Goal: Use online tool/utility: Use online tool/utility

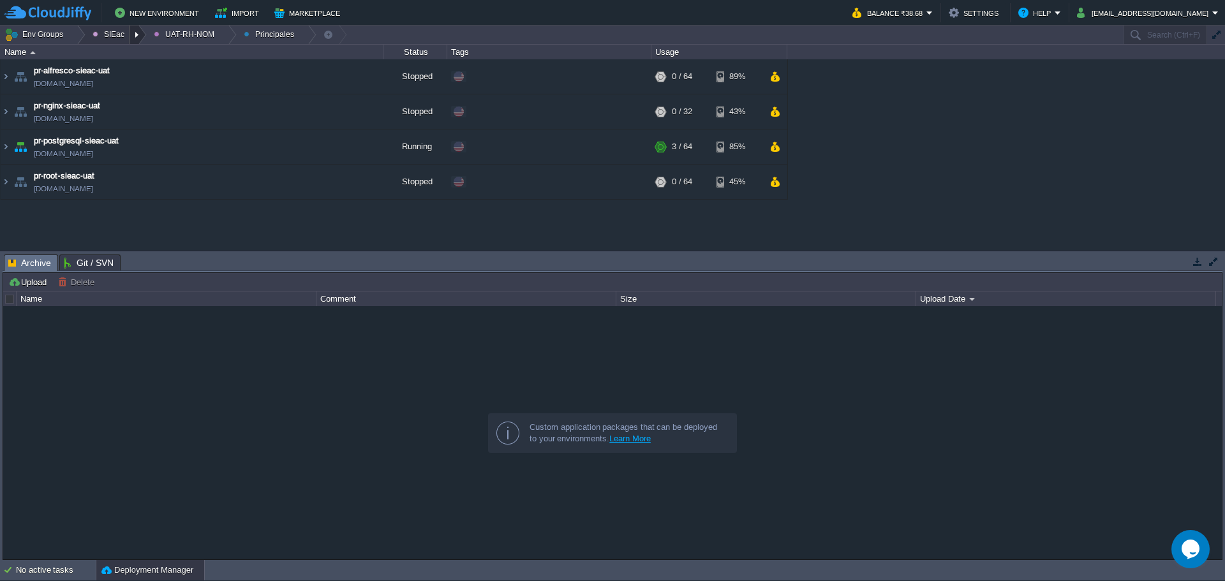
click at [130, 28] on div at bounding box center [138, 35] width 17 height 19
click at [126, 60] on link "BCS" at bounding box center [127, 54] width 83 height 14
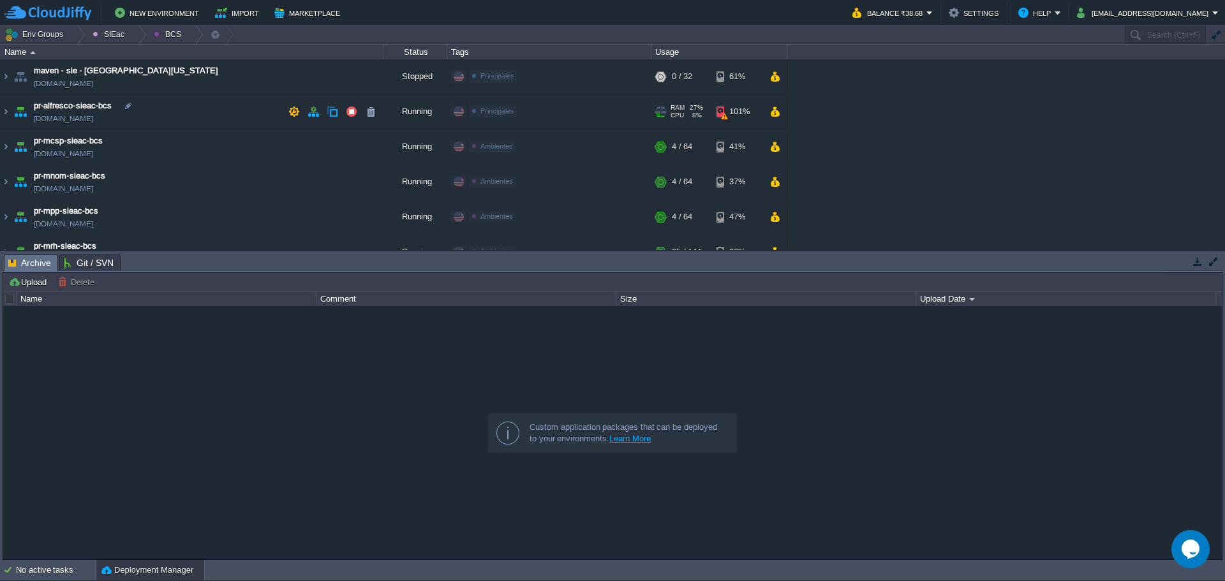
click at [195, 119] on td "pr-alfresco-sieac-bcs [DOMAIN_NAME]" at bounding box center [192, 111] width 383 height 35
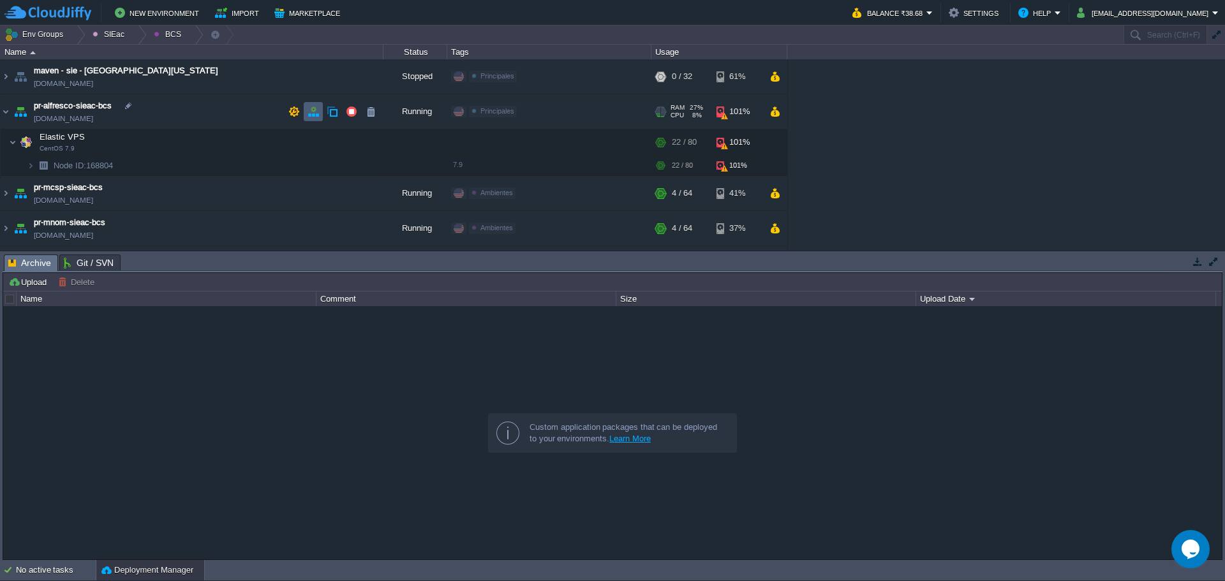
click at [313, 114] on button "button" at bounding box center [313, 111] width 11 height 11
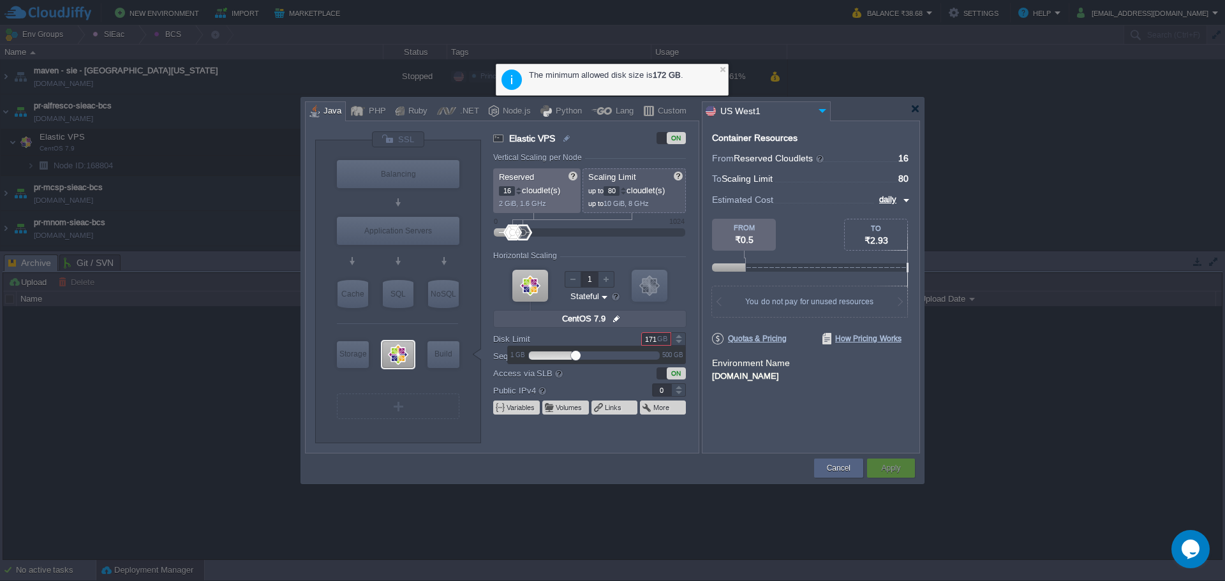
click at [680, 338] on div at bounding box center [678, 336] width 15 height 6
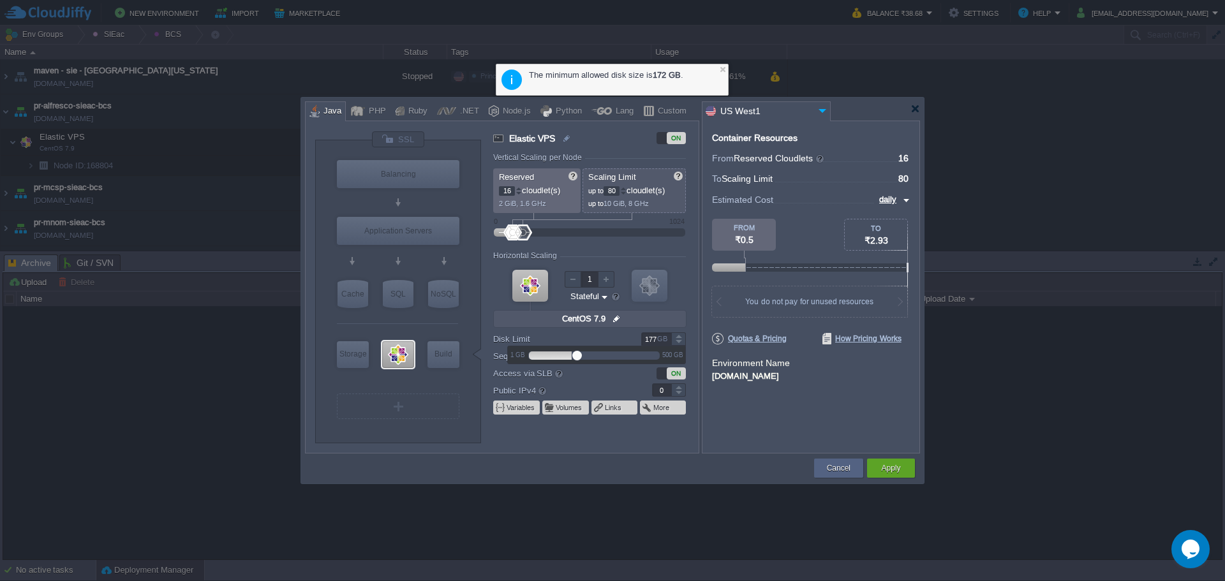
click at [680, 338] on div at bounding box center [678, 336] width 15 height 6
click at [680, 337] on div at bounding box center [678, 336] width 15 height 6
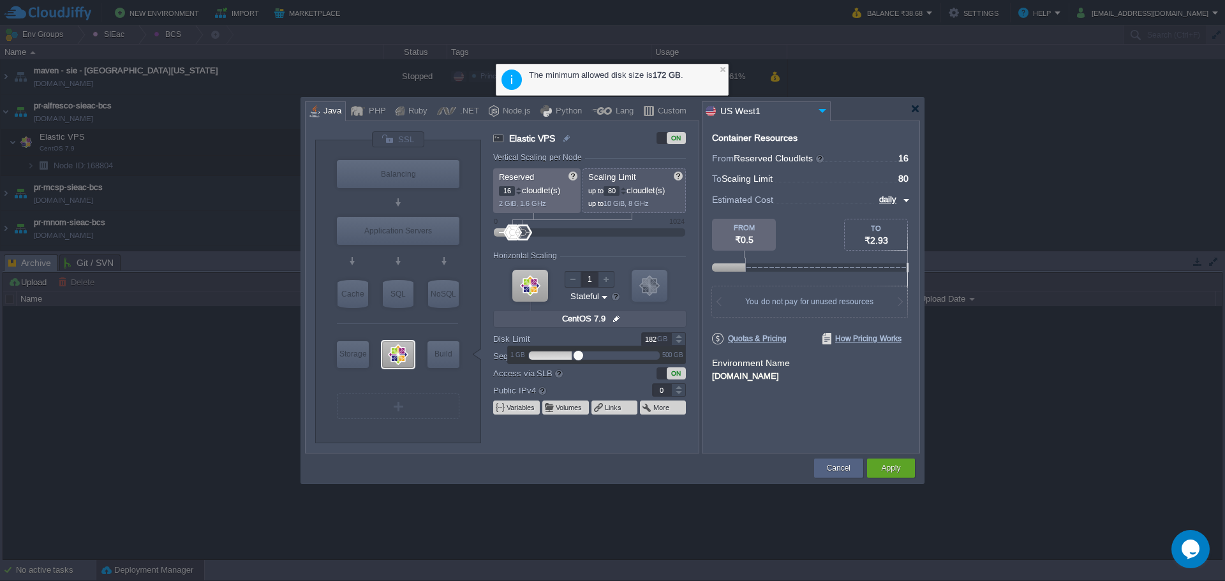
click at [680, 337] on div at bounding box center [678, 336] width 15 height 6
click at [678, 337] on div at bounding box center [678, 336] width 15 height 6
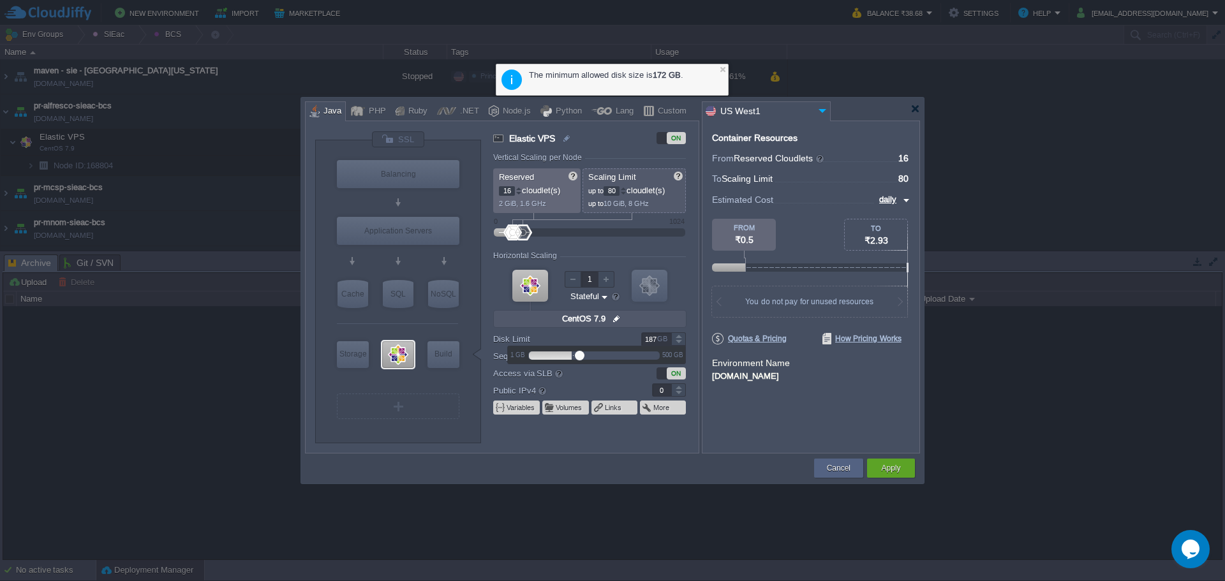
click at [678, 337] on div at bounding box center [678, 336] width 15 height 6
type input "190"
click at [678, 337] on div at bounding box center [678, 336] width 15 height 6
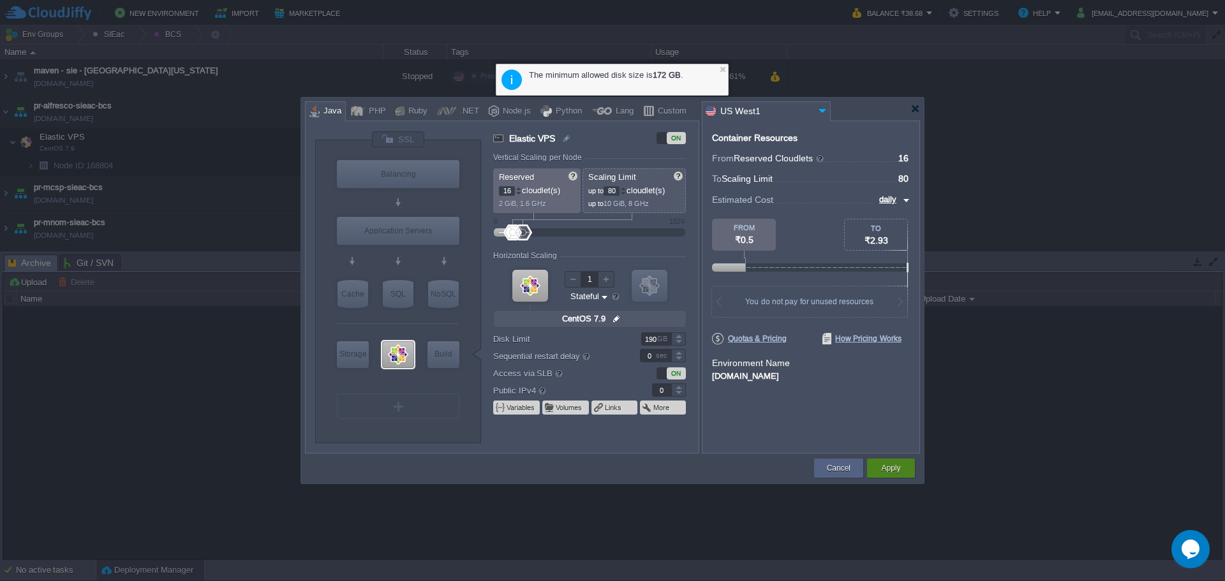
click at [896, 468] on button "Apply" at bounding box center [890, 468] width 19 height 13
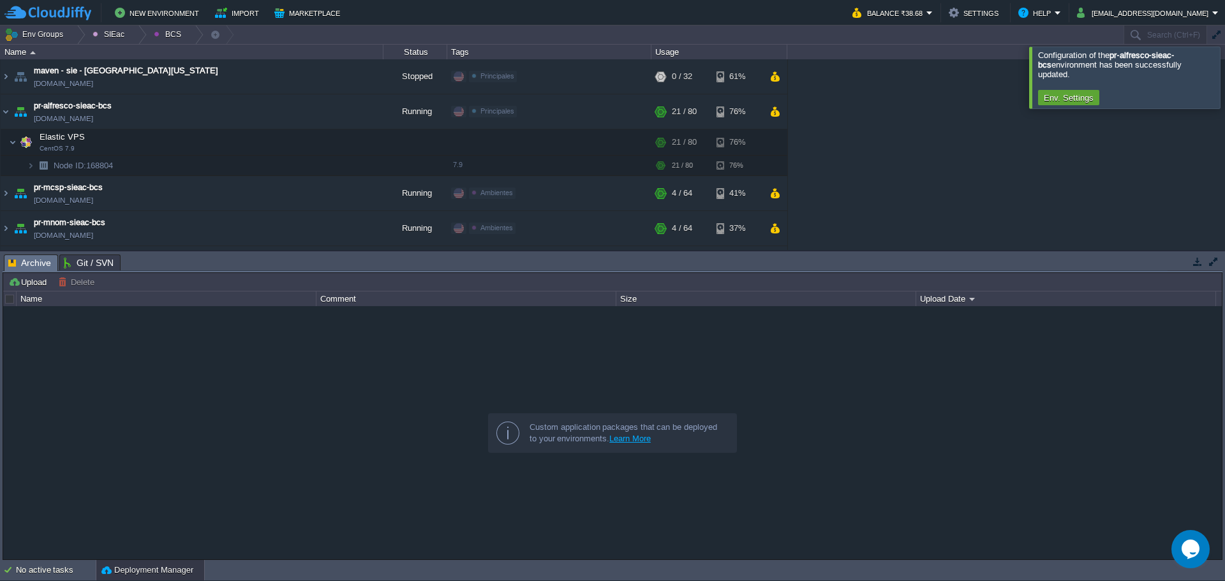
click at [1225, 73] on div at bounding box center [1241, 77] width 0 height 61
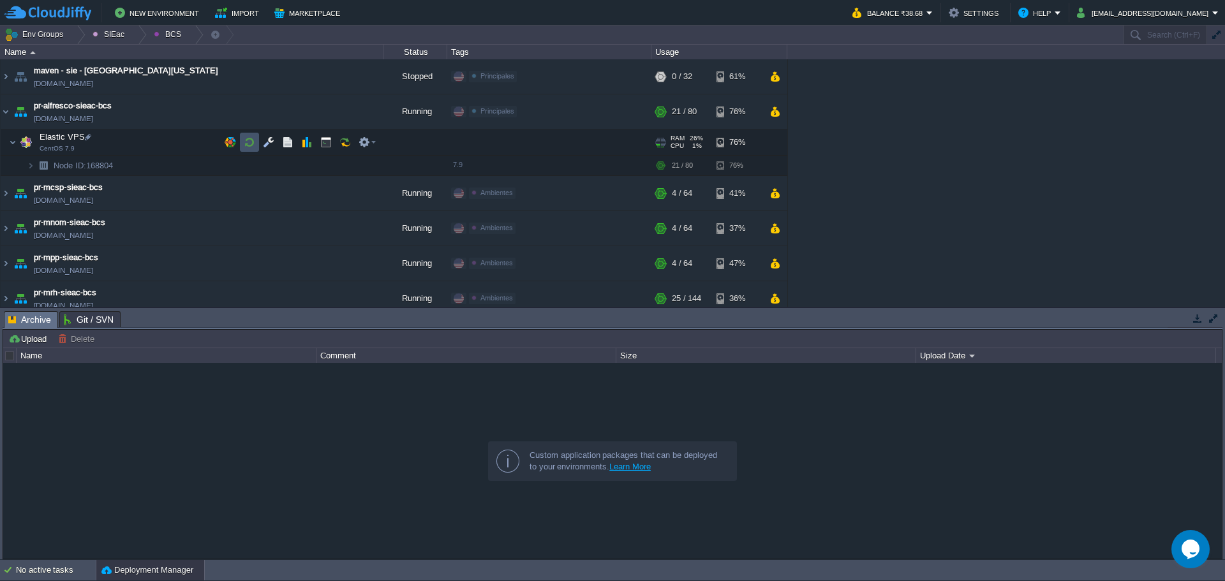
click at [253, 140] on button "button" at bounding box center [249, 142] width 11 height 11
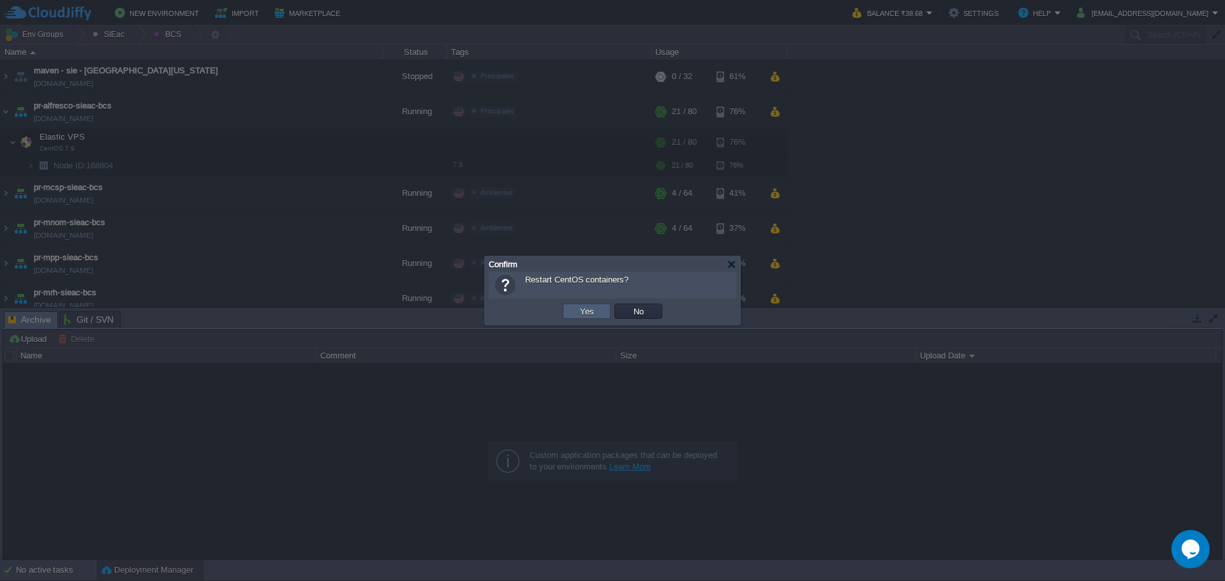
click at [595, 306] on td "Yes" at bounding box center [587, 311] width 48 height 15
